Goal: Task Accomplishment & Management: Use online tool/utility

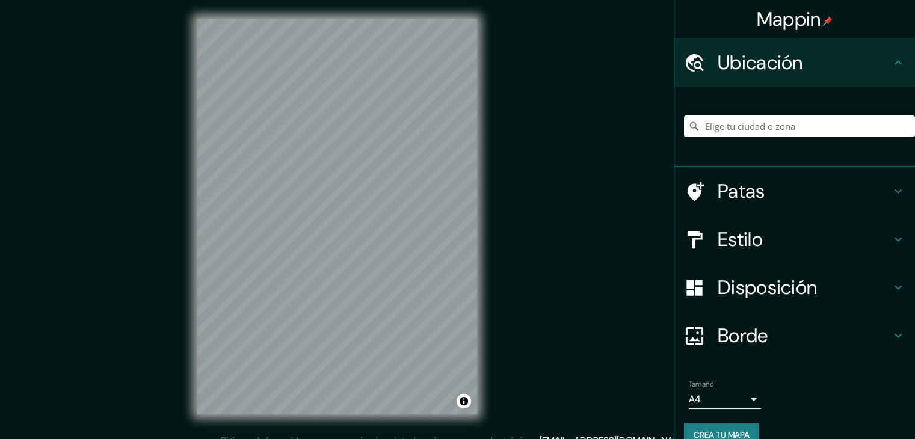
click at [775, 233] on h4 "Estilo" at bounding box center [803, 239] width 173 height 24
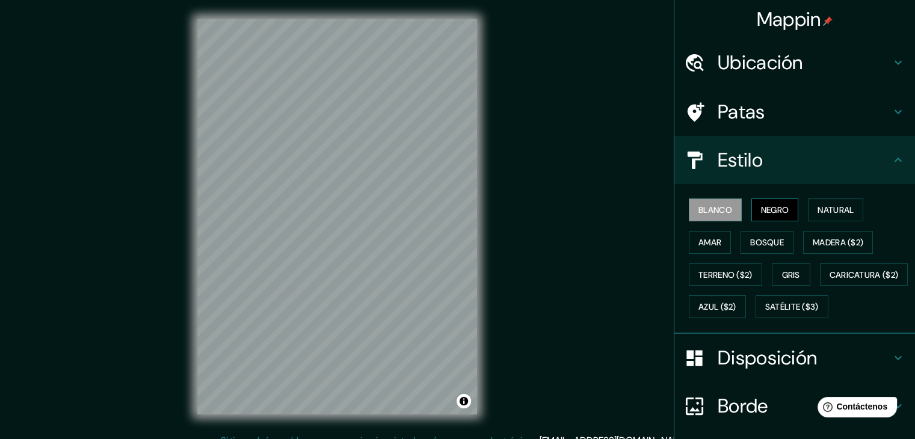
click at [772, 206] on font "Negro" at bounding box center [775, 209] width 28 height 11
click at [796, 173] on div "Estilo" at bounding box center [794, 160] width 241 height 48
click at [891, 166] on icon at bounding box center [898, 160] width 14 height 14
click at [891, 155] on icon at bounding box center [898, 160] width 14 height 14
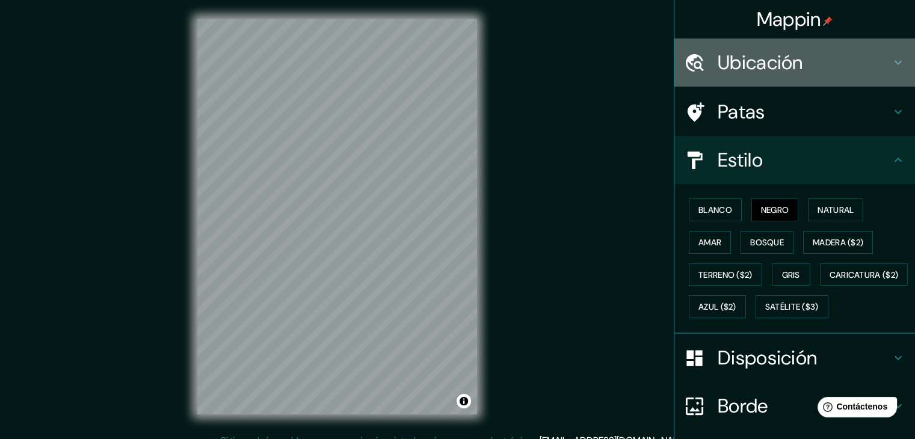
click at [757, 63] on font "Ubicación" at bounding box center [759, 62] width 85 height 25
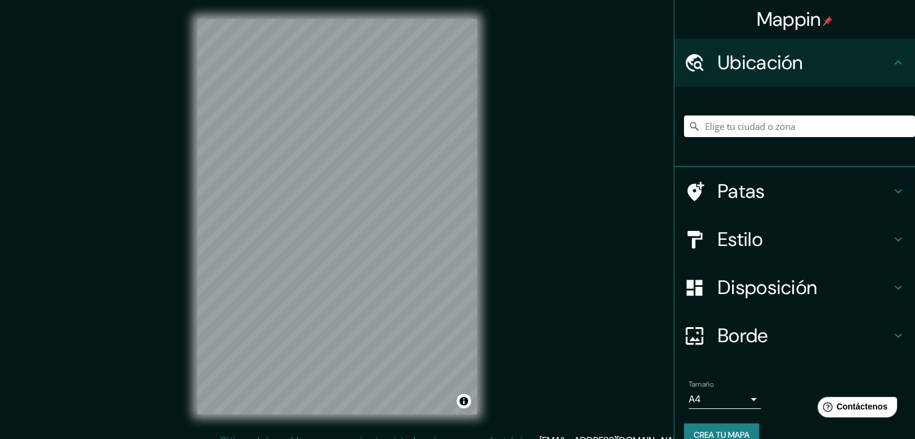
click at [746, 130] on input "Elige tu ciudad o zona" at bounding box center [799, 126] width 231 height 22
paste input "Av. [PERSON_NAME][STREET_ADDRESS]"
type input "[PERSON_NAME][GEOGRAPHIC_DATA], [GEOGRAPHIC_DATA], [GEOGRAPHIC_DATA]"
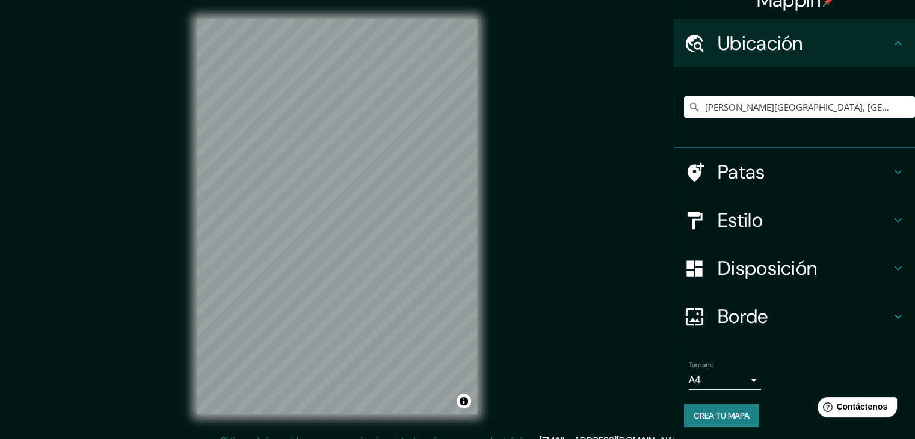
scroll to position [21, 0]
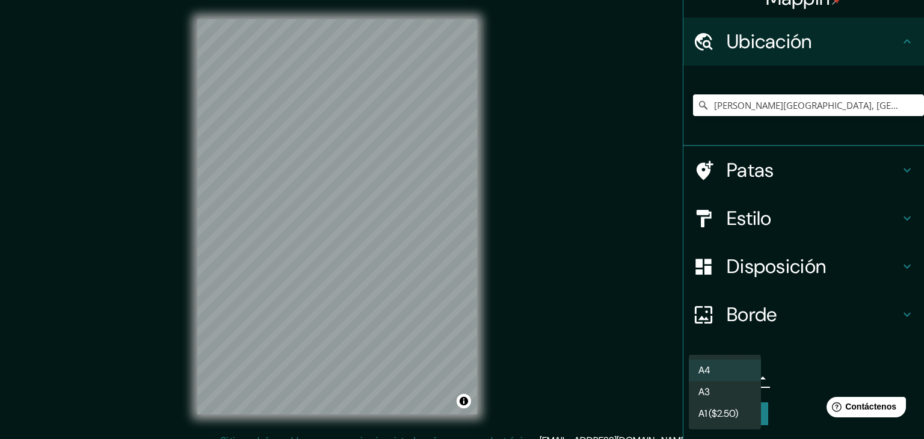
click at [731, 371] on body "Mappin Ubicación [GEOGRAPHIC_DATA][PERSON_NAME][GEOGRAPHIC_DATA], [GEOGRAPHIC_D…" at bounding box center [462, 219] width 924 height 439
click at [735, 393] on li "A3" at bounding box center [725, 393] width 72 height 22
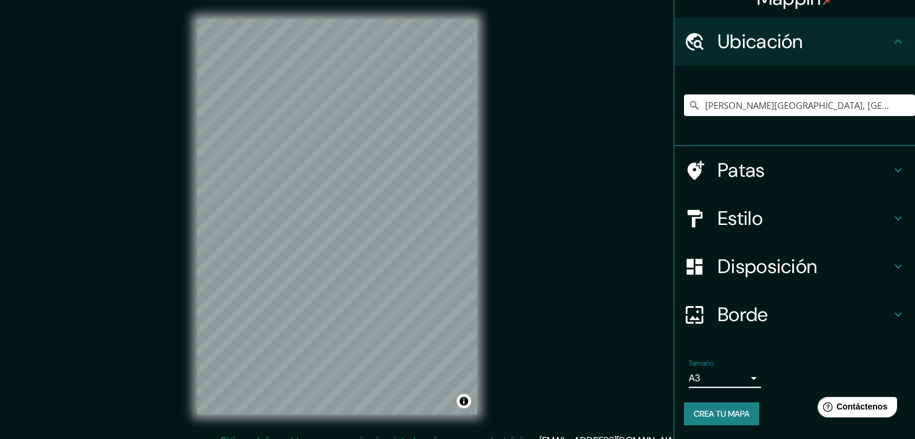
click at [737, 410] on font "Crea tu mapa" at bounding box center [721, 413] width 56 height 11
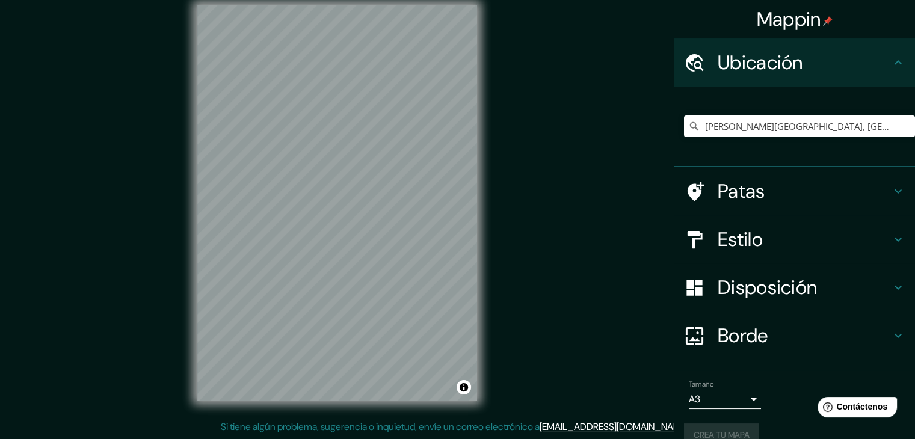
scroll to position [0, 0]
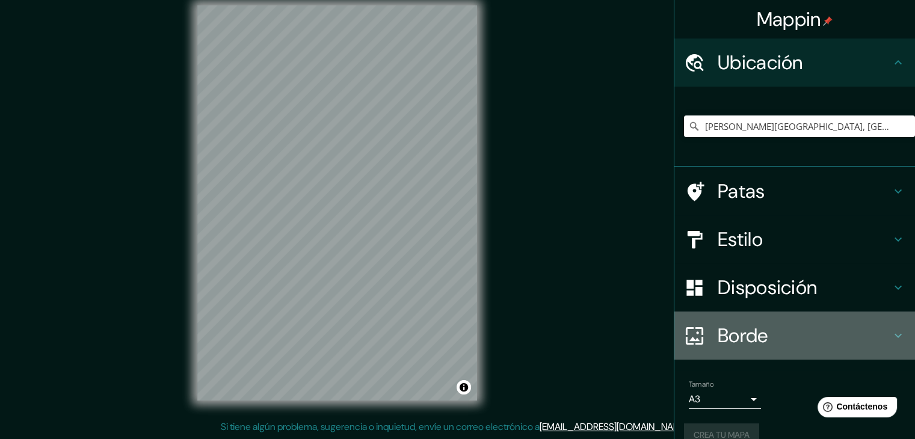
click at [746, 335] on font "Borde" at bounding box center [742, 335] width 51 height 25
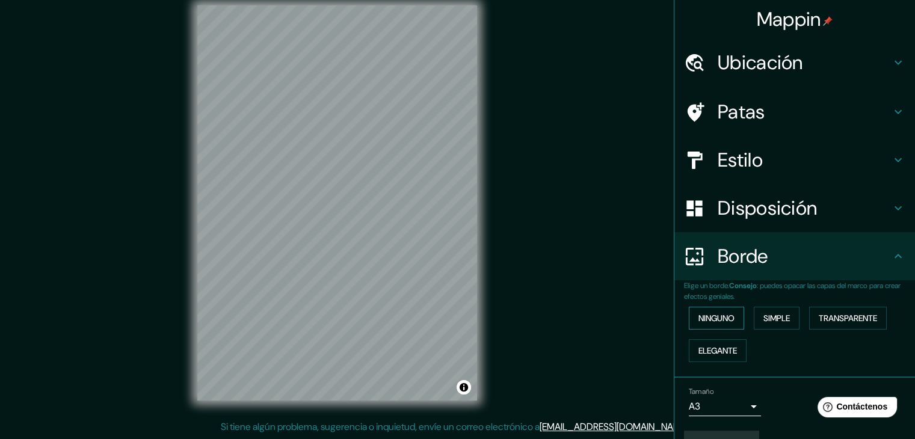
click at [720, 318] on font "Ninguno" at bounding box center [716, 318] width 36 height 11
click at [751, 216] on font "Disposición" at bounding box center [766, 207] width 99 height 25
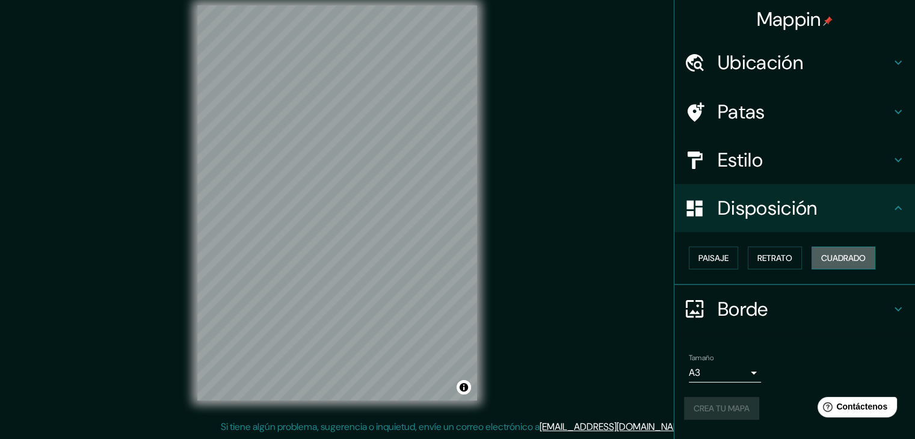
click at [838, 254] on font "Cuadrado" at bounding box center [843, 258] width 45 height 11
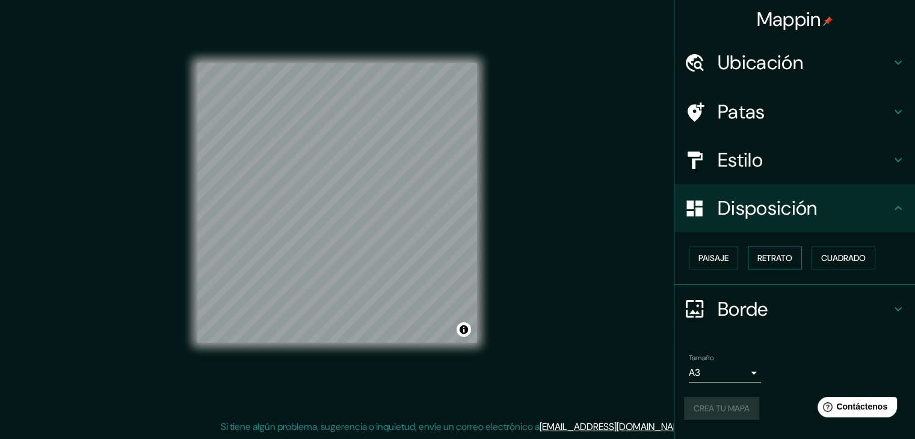
click at [779, 257] on font "Retrato" at bounding box center [774, 258] width 35 height 11
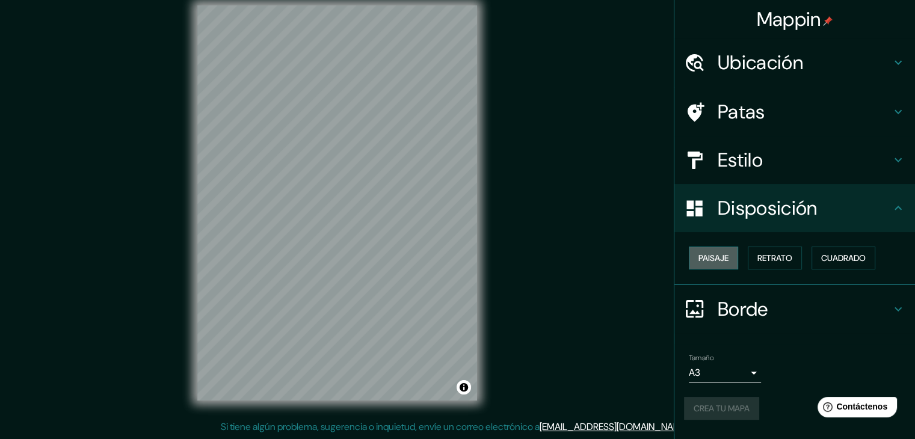
click at [725, 259] on font "Paisaje" at bounding box center [713, 258] width 30 height 11
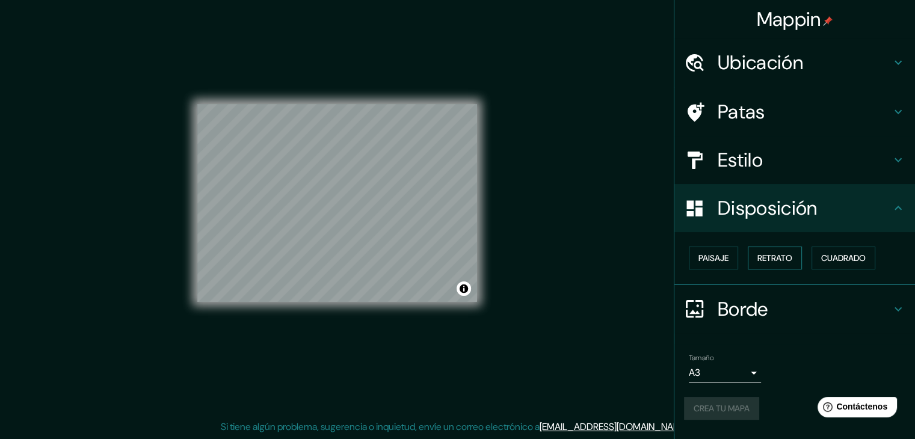
click at [787, 260] on font "Retrato" at bounding box center [774, 258] width 35 height 11
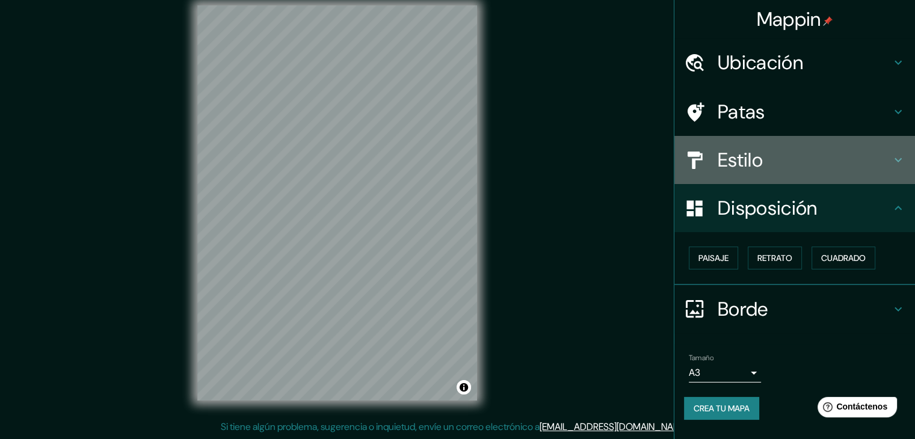
click at [786, 165] on h4 "Estilo" at bounding box center [803, 160] width 173 height 24
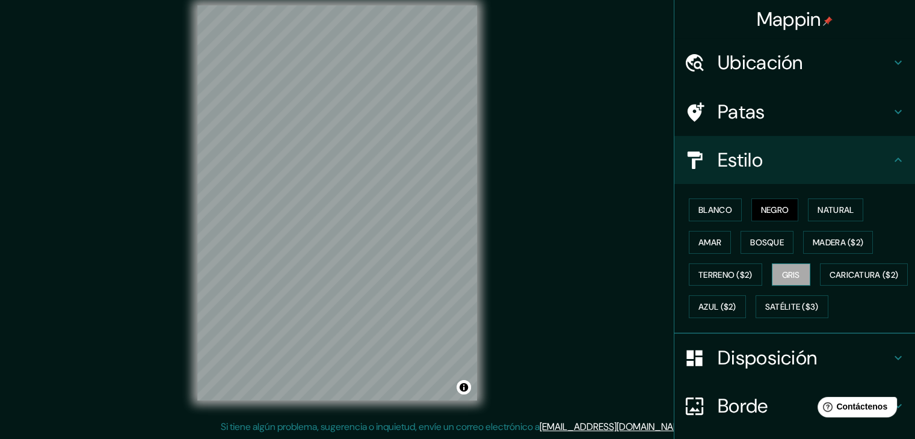
click at [800, 281] on button "Gris" at bounding box center [791, 274] width 38 height 23
click at [718, 210] on font "Blanco" at bounding box center [715, 209] width 34 height 11
click at [751, 215] on button "Negro" at bounding box center [775, 209] width 48 height 23
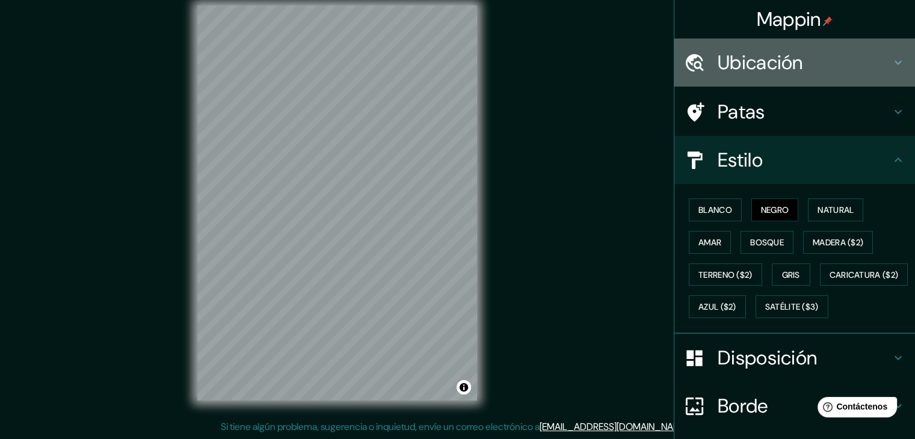
drag, startPoint x: 772, startPoint y: 68, endPoint x: 765, endPoint y: 73, distance: 8.2
click at [770, 70] on font "Ubicación" at bounding box center [759, 62] width 85 height 25
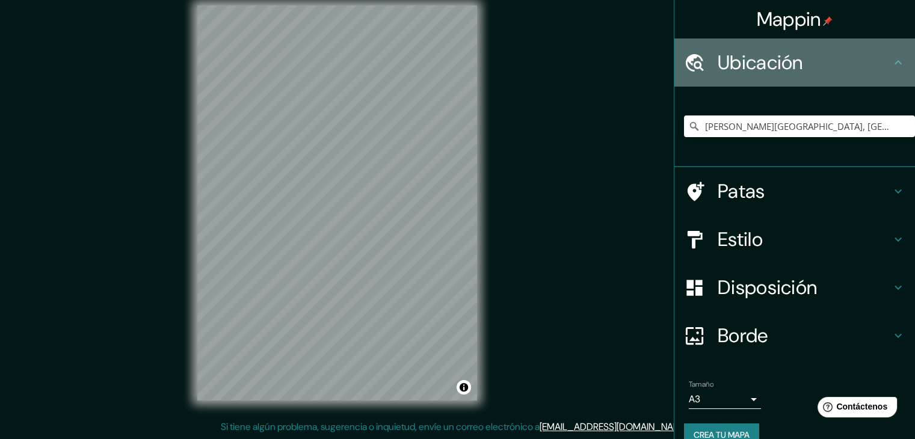
click at [765, 69] on font "Ubicación" at bounding box center [759, 62] width 85 height 25
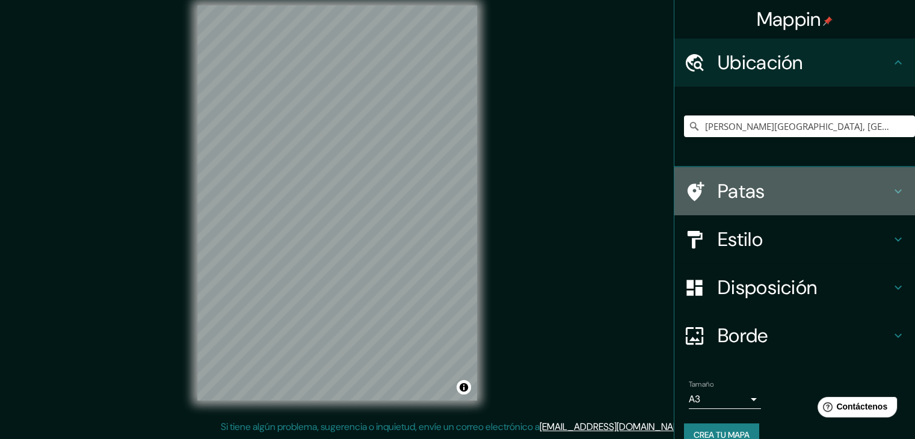
click at [767, 191] on h4 "Patas" at bounding box center [803, 191] width 173 height 24
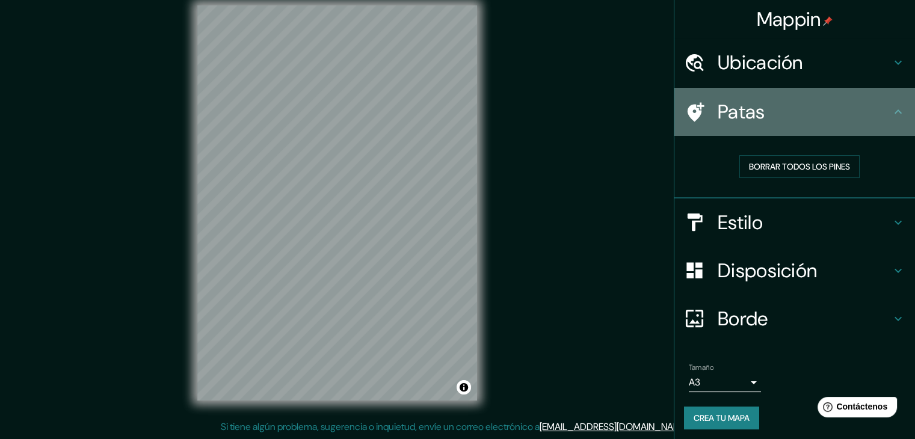
click at [784, 109] on h4 "Patas" at bounding box center [803, 112] width 173 height 24
click at [895, 111] on icon at bounding box center [898, 112] width 14 height 14
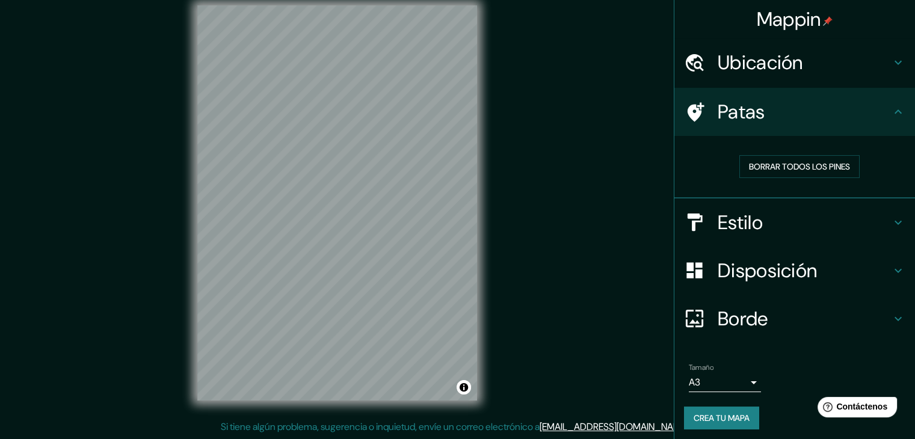
click at [885, 232] on div "Estilo" at bounding box center [794, 222] width 241 height 48
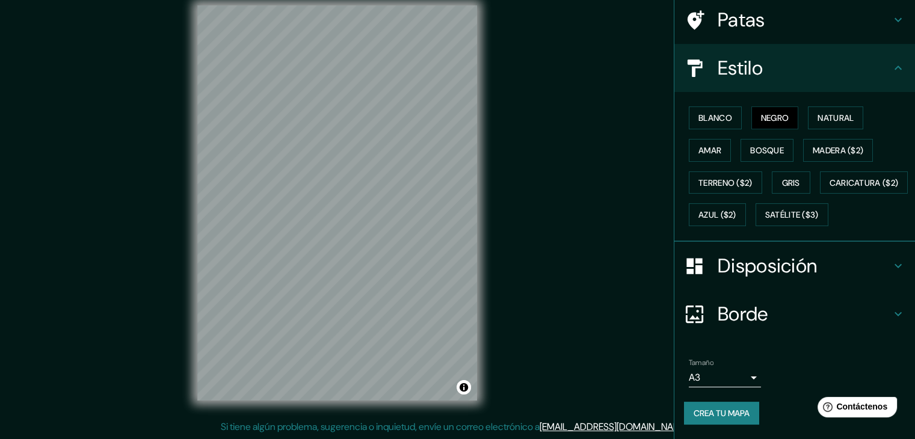
click at [792, 272] on font "Disposición" at bounding box center [766, 265] width 99 height 25
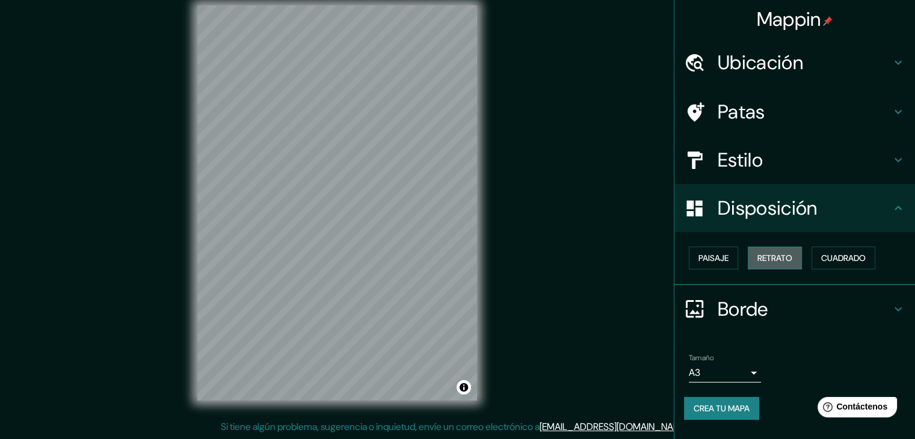
click at [772, 255] on font "Retrato" at bounding box center [774, 258] width 35 height 11
click at [772, 256] on font "Retrato" at bounding box center [774, 258] width 35 height 11
click at [733, 261] on button "Paisaje" at bounding box center [713, 258] width 49 height 23
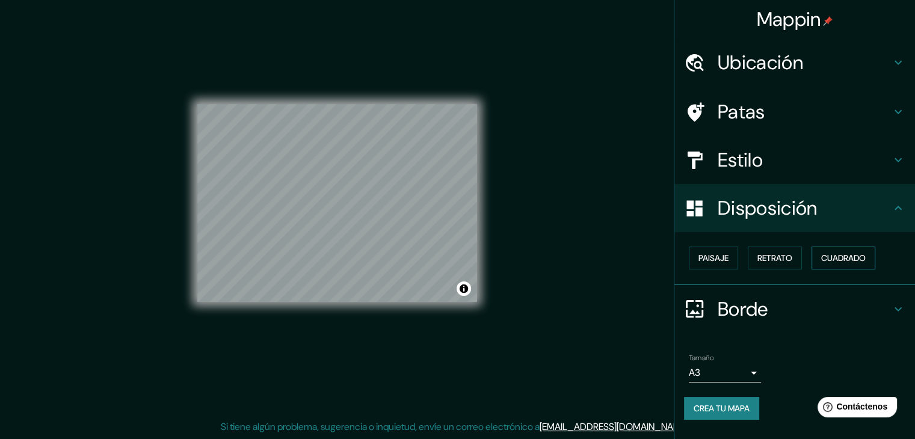
click at [817, 256] on button "Cuadrado" at bounding box center [843, 258] width 64 height 23
